Goal: Find specific page/section: Find specific page/section

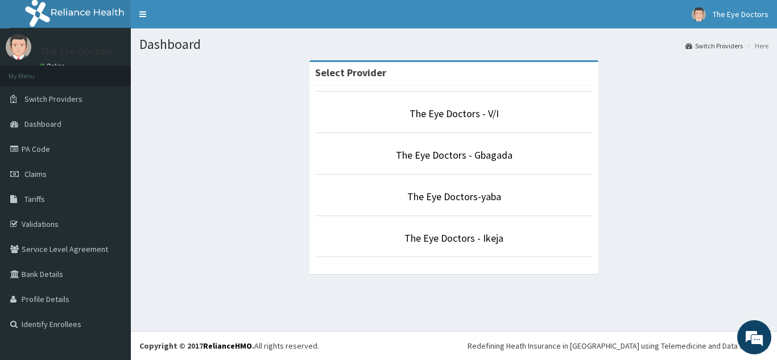
click at [776, 90] on section "Select Provider The Eye Doctors - V/I The Eye Doctors - Gbagada The Eye Doctors…" at bounding box center [454, 123] width 646 height 142
click at [439, 160] on link "The Eye Doctors - Gbagada" at bounding box center [454, 154] width 117 height 13
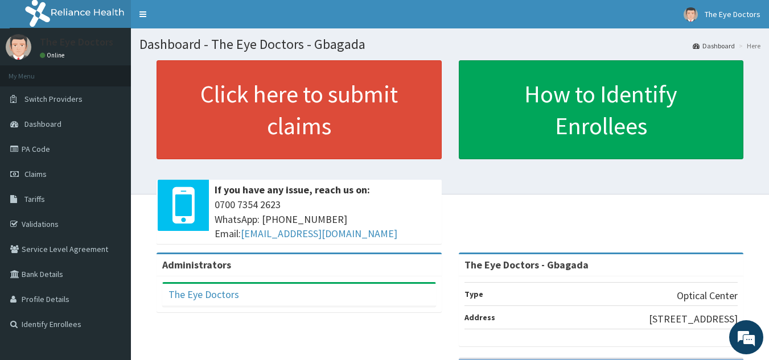
click at [765, 67] on section "Click here to submit claims If you have any issue, reach us on: [PHONE_NUMBER] …" at bounding box center [450, 123] width 638 height 142
click at [768, 79] on section "Click here to submit claims If you have any issue, reach us on: [PHONE_NUMBER] …" at bounding box center [450, 123] width 638 height 142
